Goal: Task Accomplishment & Management: Use online tool/utility

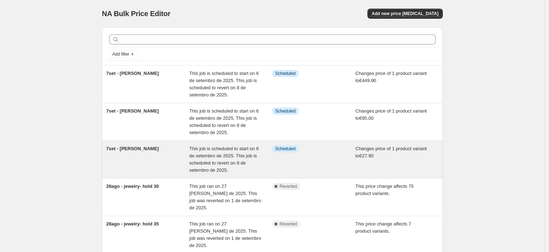
click at [339, 152] on div "Info Scheduled" at bounding box center [308, 148] width 72 height 7
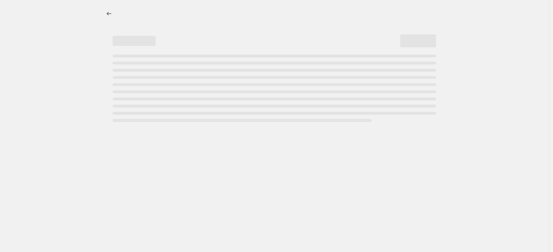
select select "no_change"
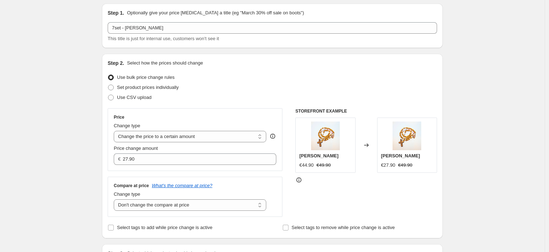
scroll to position [80, 0]
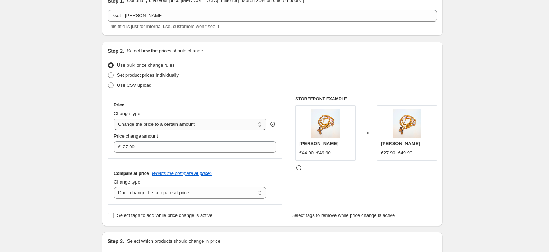
click at [192, 127] on select "Change the price to a certain amount Change the price by a certain amount Chang…" at bounding box center [190, 124] width 153 height 11
select select "pcap"
click at [116, 119] on select "Change the price to a certain amount Change the price by a certain amount Chang…" at bounding box center [190, 124] width 153 height 11
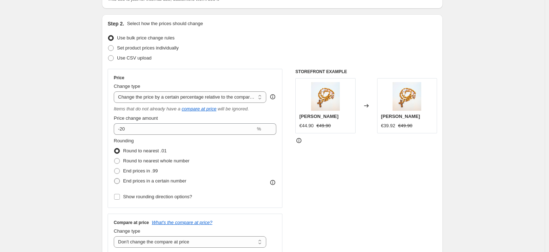
scroll to position [119, 0]
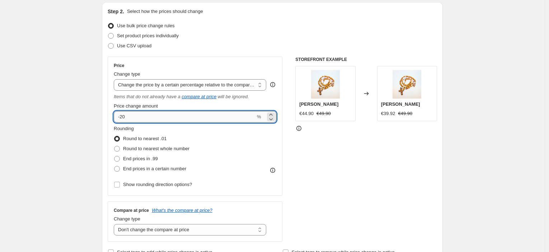
drag, startPoint x: 127, startPoint y: 116, endPoint x: 119, endPoint y: 117, distance: 8.6
click at [119, 117] on input "-20" at bounding box center [185, 116] width 142 height 11
type input "-2"
type input "-38"
click at [140, 158] on span "End prices in .99" at bounding box center [140, 158] width 35 height 5
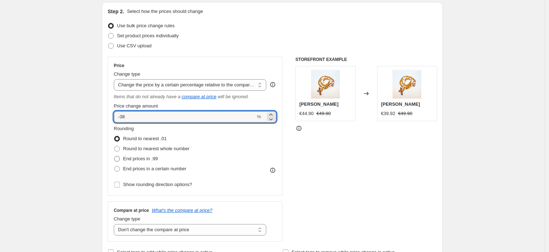
click at [114, 156] on input "End prices in .99" at bounding box center [114, 156] width 0 height 0
radio input "true"
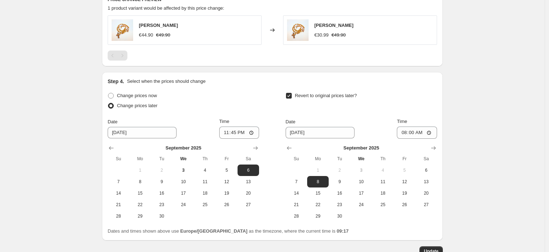
scroll to position [530, 0]
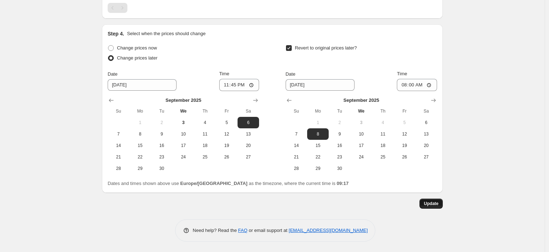
click at [439, 202] on span "Update" at bounding box center [431, 204] width 15 height 6
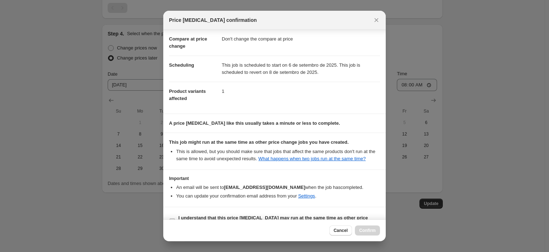
scroll to position [55, 0]
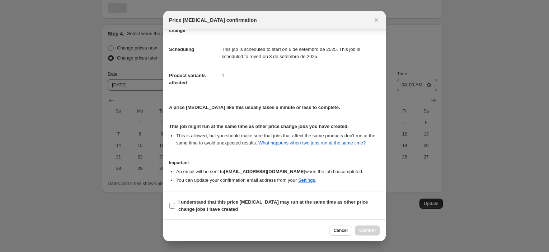
click at [239, 202] on b "I understand that this price [MEDICAL_DATA] may run at the same time as other p…" at bounding box center [272, 206] width 189 height 13
click at [175, 203] on input "I understand that this price [MEDICAL_DATA] may run at the same time as other p…" at bounding box center [172, 206] width 6 height 6
checkbox input "true"
click at [360, 230] on span "Confirm" at bounding box center [367, 231] width 17 height 6
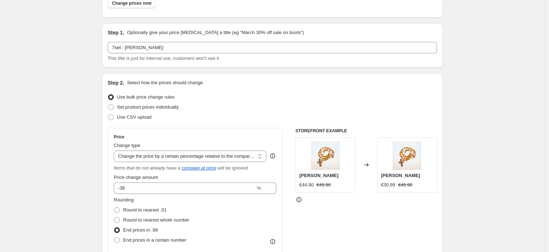
scroll to position [0, 0]
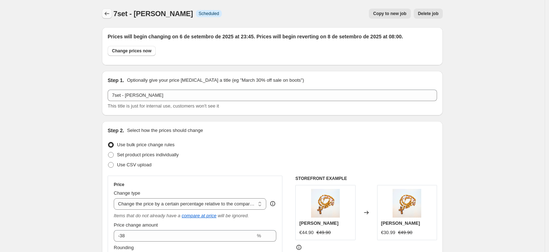
click at [107, 14] on icon "Price change jobs" at bounding box center [106, 13] width 7 height 7
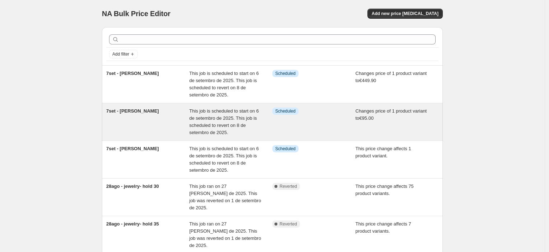
click at [148, 132] on div "7set - [PERSON_NAME]" at bounding box center [147, 122] width 83 height 29
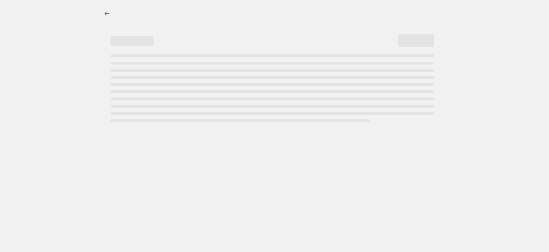
select select "no_change"
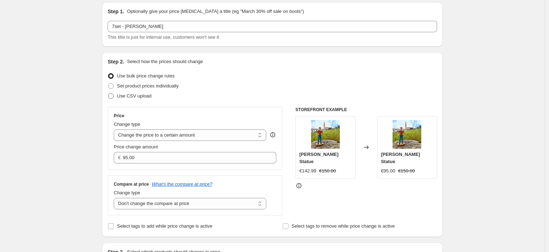
scroll to position [80, 0]
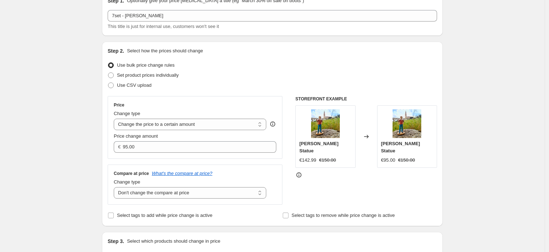
drag, startPoint x: 149, startPoint y: 134, endPoint x: 55, endPoint y: 91, distance: 103.6
click at [173, 125] on select "Change the price to a certain amount Change the price by a certain amount Chang…" at bounding box center [190, 124] width 153 height 11
select select "pcap"
click at [116, 119] on select "Change the price to a certain amount Change the price by a certain amount Chang…" at bounding box center [190, 124] width 153 height 11
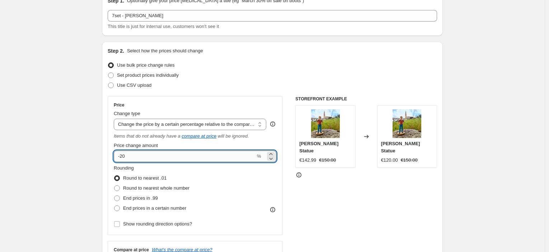
click at [137, 155] on input "-20" at bounding box center [185, 156] width 142 height 11
type input "-2"
type input "-37"
click at [135, 198] on span "End prices in .99" at bounding box center [140, 198] width 35 height 5
click at [114, 196] on input "End prices in .99" at bounding box center [114, 196] width 0 height 0
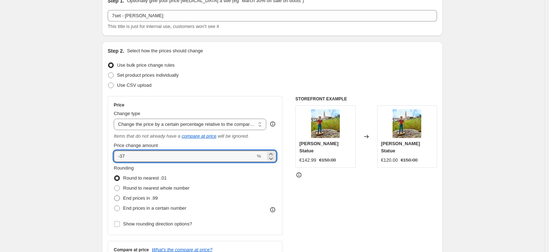
radio input "true"
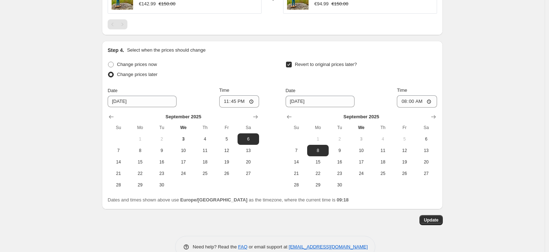
scroll to position [530, 0]
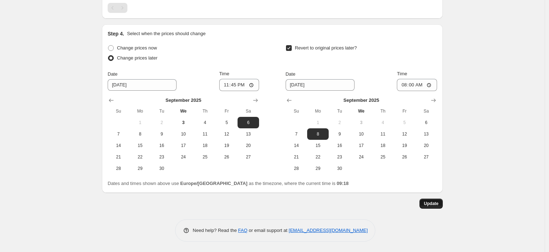
click at [435, 205] on span "Update" at bounding box center [431, 204] width 15 height 6
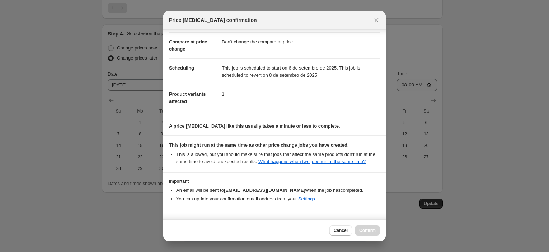
scroll to position [55, 0]
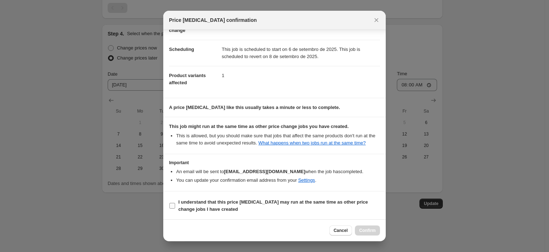
click at [250, 206] on span "I understand that this price [MEDICAL_DATA] may run at the same time as other p…" at bounding box center [279, 206] width 202 height 14
click at [175, 206] on input "I understand that this price [MEDICAL_DATA] may run at the same time as other p…" at bounding box center [172, 206] width 6 height 6
checkbox input "true"
click at [367, 230] on span "Confirm" at bounding box center [367, 231] width 17 height 6
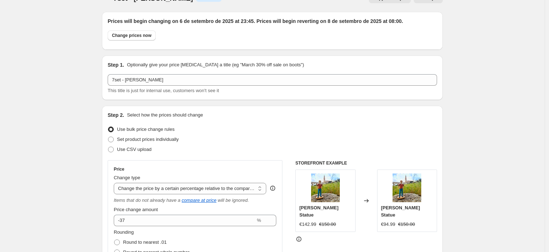
scroll to position [0, 0]
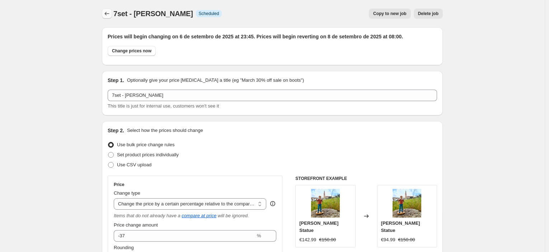
click at [112, 14] on button "Price change jobs" at bounding box center [107, 14] width 10 height 10
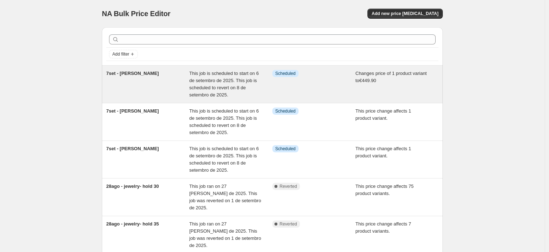
click at [175, 82] on div "7set - [PERSON_NAME]" at bounding box center [147, 84] width 83 height 29
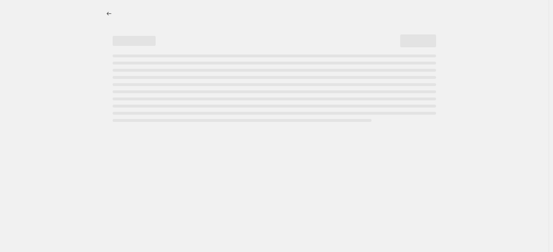
select select "no_change"
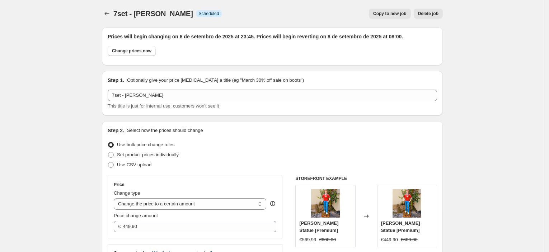
scroll to position [40, 0]
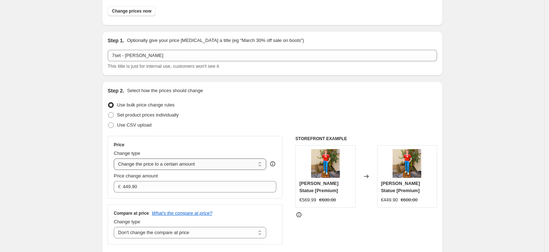
click at [205, 166] on select "Change the price to a certain amount Change the price by a certain amount Chang…" at bounding box center [190, 164] width 153 height 11
select select "pcap"
click at [116, 159] on select "Change the price to a certain amount Change the price by a certain amount Chang…" at bounding box center [190, 164] width 153 height 11
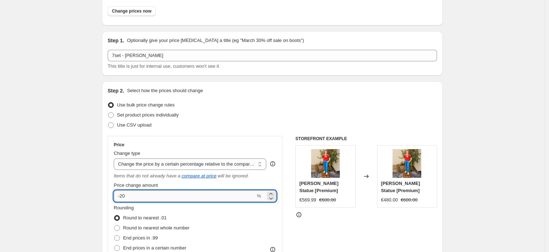
click at [135, 200] on input "-20" at bounding box center [185, 196] width 142 height 11
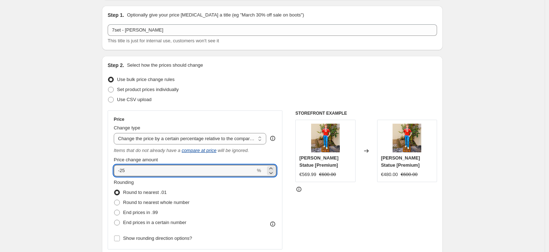
scroll to position [80, 0]
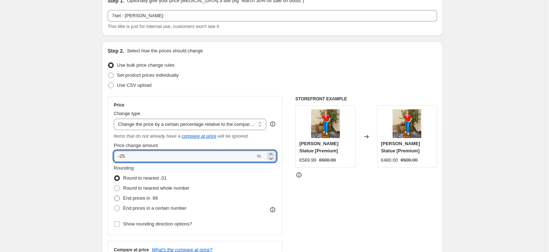
type input "-25"
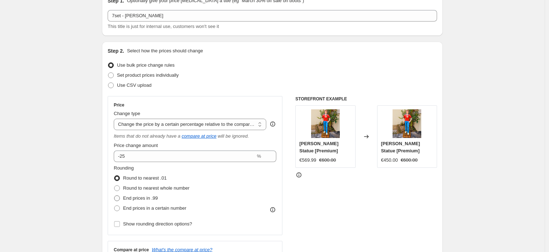
click at [154, 197] on span "End prices in .99" at bounding box center [140, 198] width 35 height 5
click at [114, 196] on input "End prices in .99" at bounding box center [114, 196] width 0 height 0
radio input "true"
click at [352, 195] on div "STOREFRONT EXAMPLE [PERSON_NAME] Statue [Premium] €569.99 €600.00 Changed to Ca…" at bounding box center [366, 188] width 142 height 185
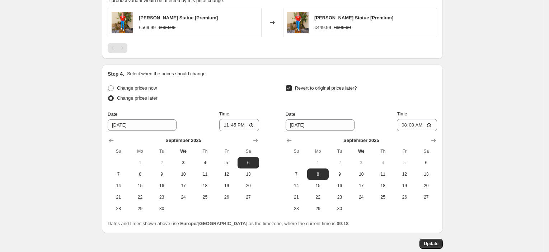
scroll to position [530, 0]
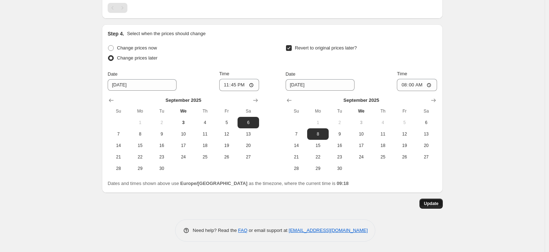
click at [429, 204] on span "Update" at bounding box center [431, 204] width 15 height 6
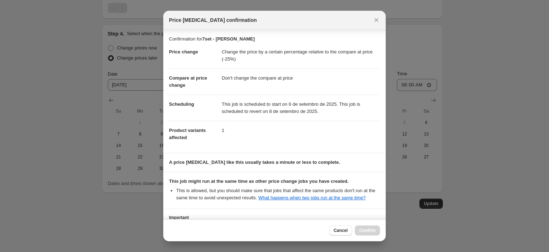
scroll to position [55, 0]
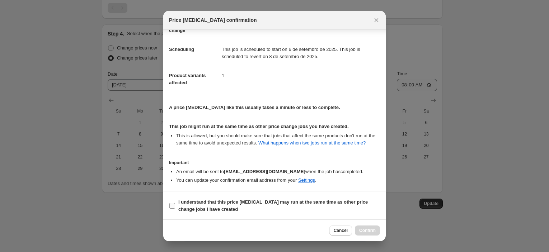
click at [281, 208] on span "I understand that this price [MEDICAL_DATA] may run at the same time as other p…" at bounding box center [279, 206] width 202 height 14
click at [175, 208] on input "I understand that this price [MEDICAL_DATA] may run at the same time as other p…" at bounding box center [172, 206] width 6 height 6
checkbox input "true"
click at [362, 232] on span "Confirm" at bounding box center [367, 231] width 17 height 6
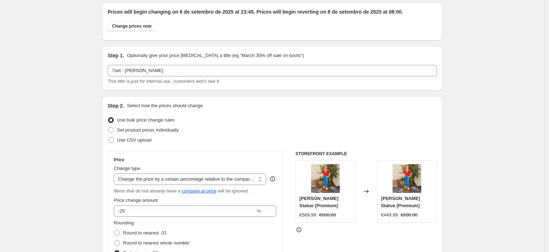
scroll to position [0, 0]
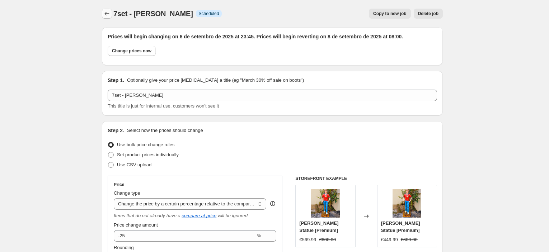
click at [110, 17] on icon "Price change jobs" at bounding box center [106, 13] width 7 height 7
